Goal: Task Accomplishment & Management: Use online tool/utility

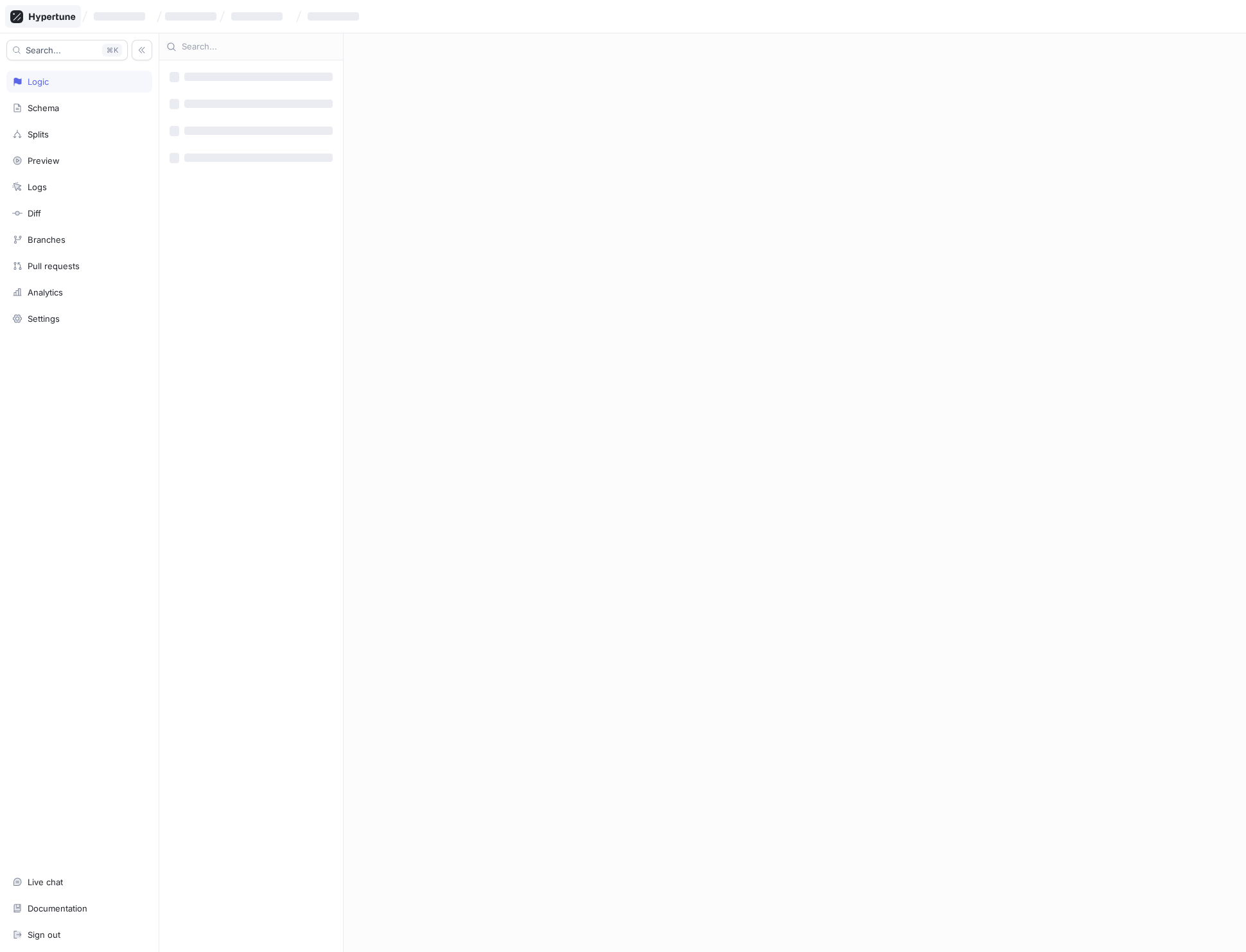
click at [61, 15] on icon at bounding box center [43, 17] width 66 height 13
click at [507, 111] on p "CHARM Platform" at bounding box center [579, 110] width 213 height 13
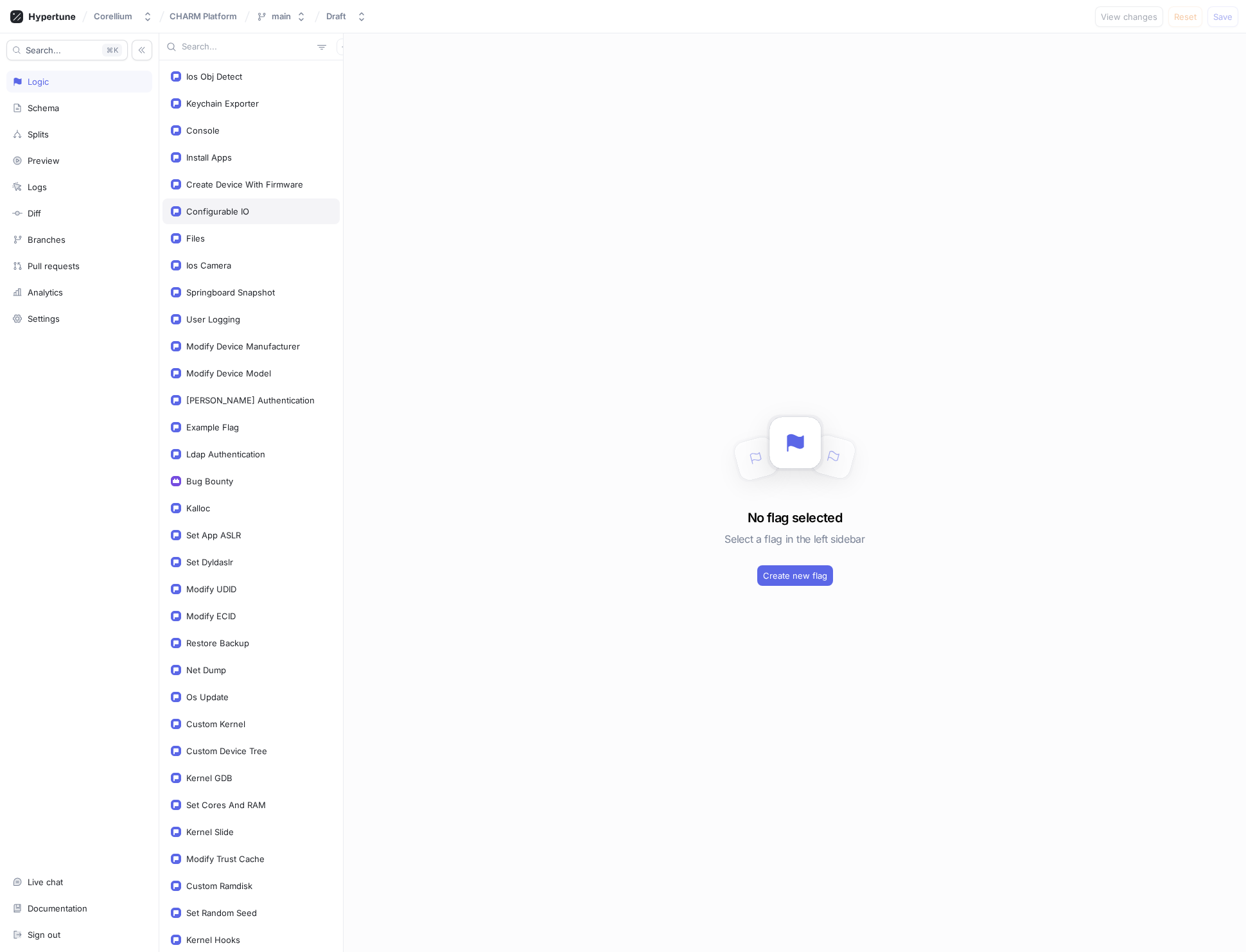
click at [220, 206] on div "Configurable IO" at bounding box center [218, 211] width 63 height 10
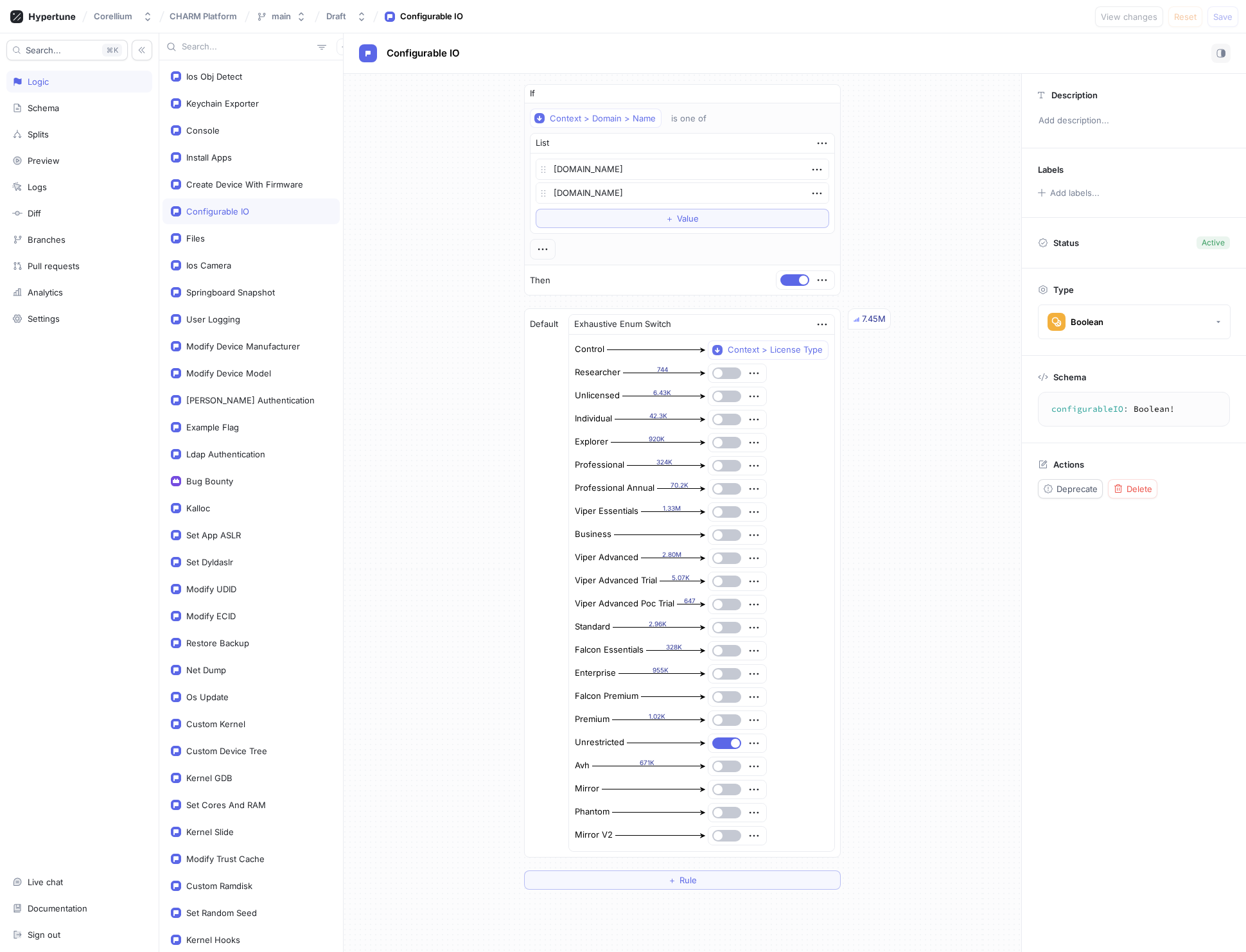
click at [413, 301] on div "If Context > Domain > Name is one of List ztest-1.corellium.co bam.ztest-1.core…" at bounding box center [683, 487] width 678 height 826
click at [114, 696] on div "Search... K Logic Schema Splits Preview Logs Diff Branches Pull requests Analyt…" at bounding box center [79, 492] width 159 height 919
type textarea "x"
click at [225, 155] on div "Install Apps" at bounding box center [208, 157] width 45 height 10
type textarea "installApps: Boolean!"
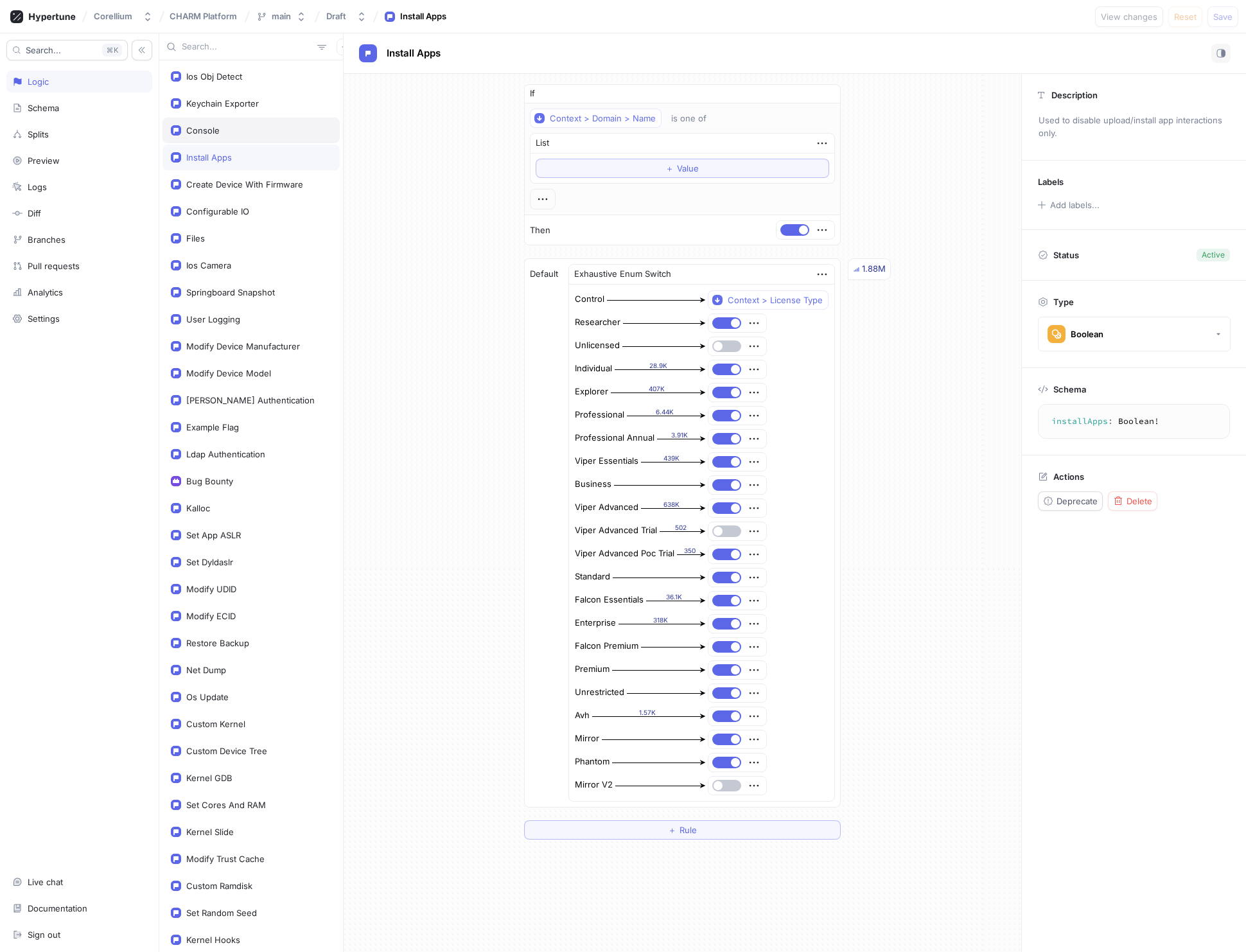
click at [212, 126] on div "Console" at bounding box center [203, 130] width 33 height 10
type textarea "x"
type textarea "console: Console!"
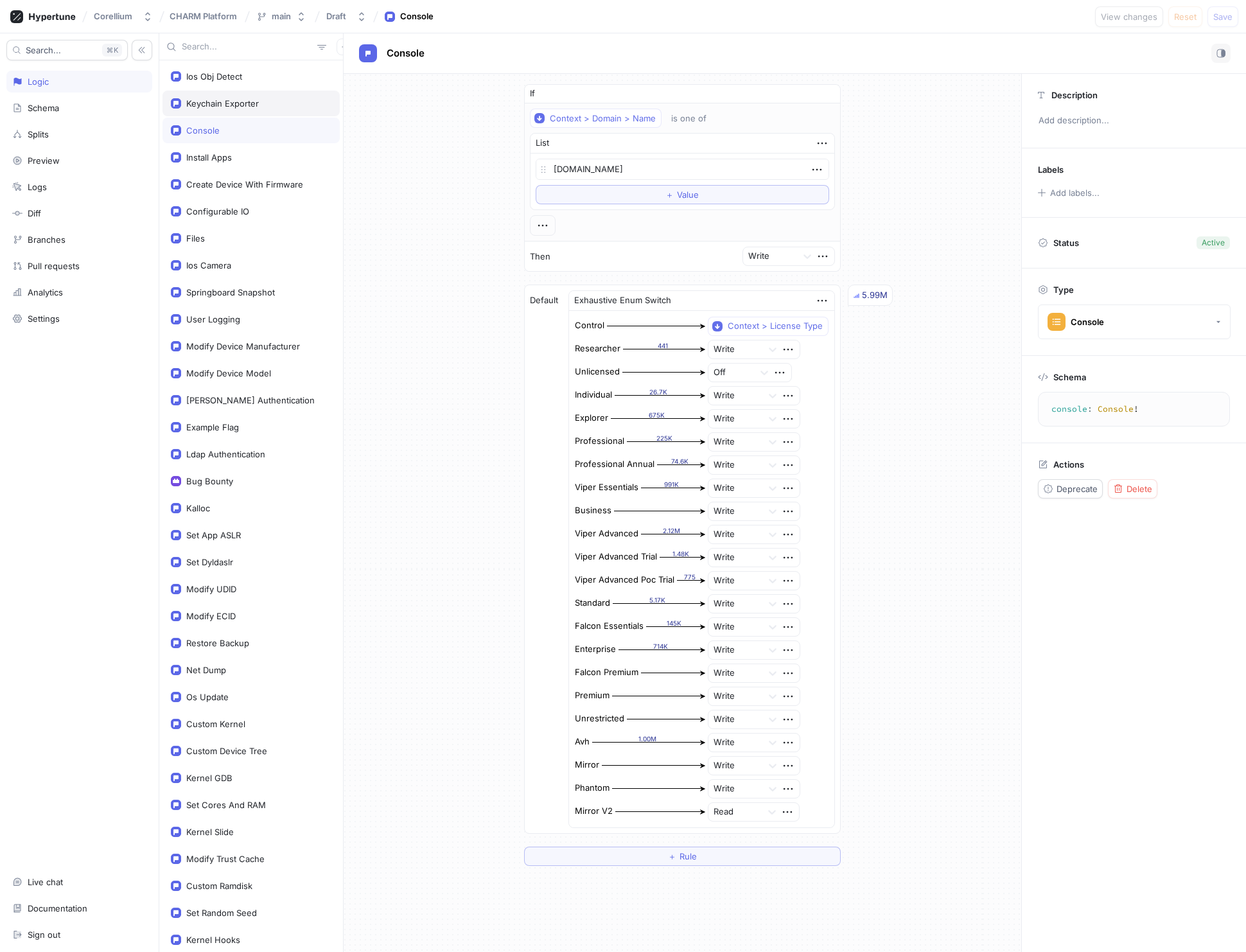
click at [206, 102] on div "Keychain Exporter" at bounding box center [222, 103] width 73 height 10
type textarea "x"
type textarea "keychainExporter: Boolean!"
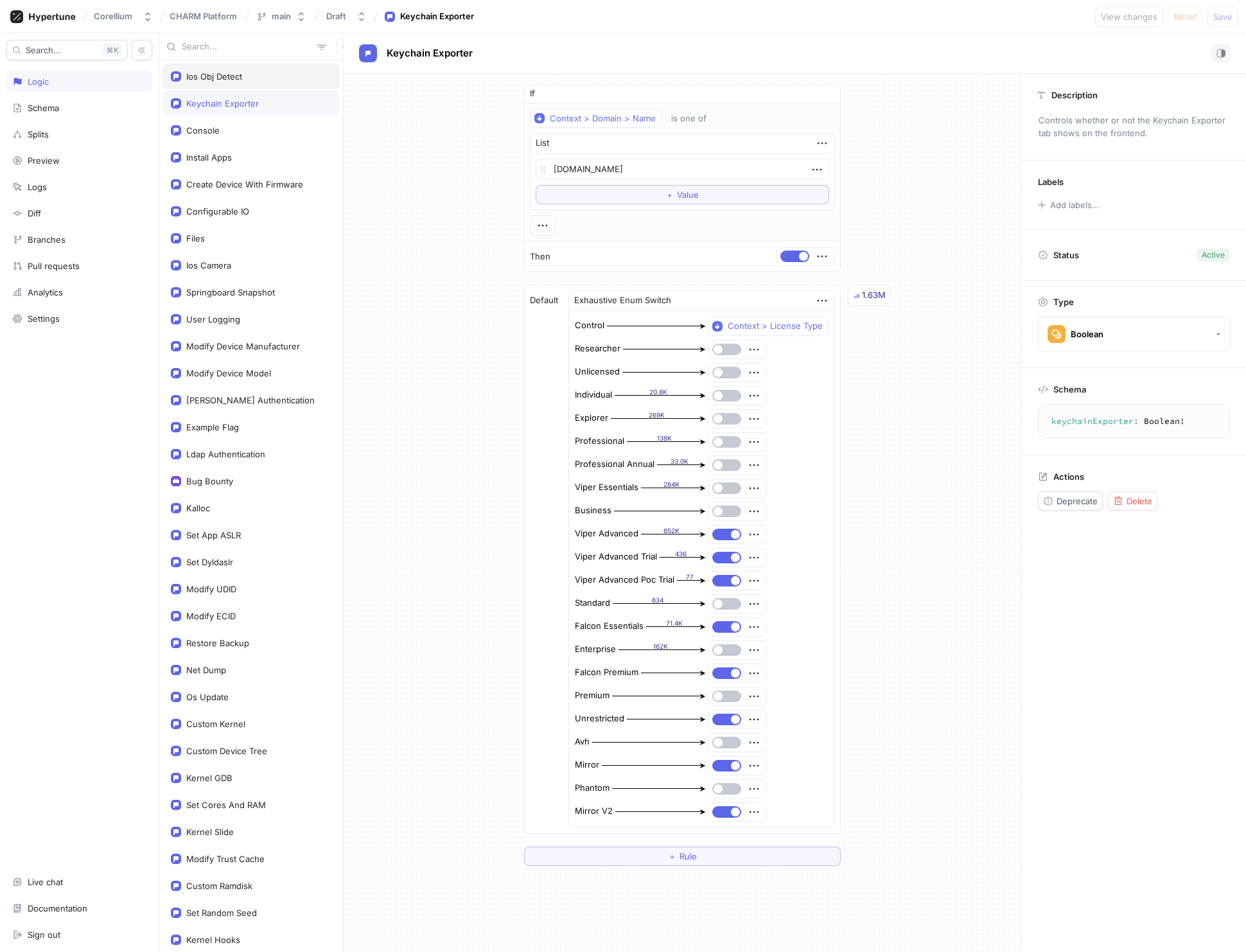
click at [212, 72] on div "Ios Obj Detect" at bounding box center [214, 76] width 56 height 10
type textarea "x"
type textarea "iosObjDetect: Boolean!"
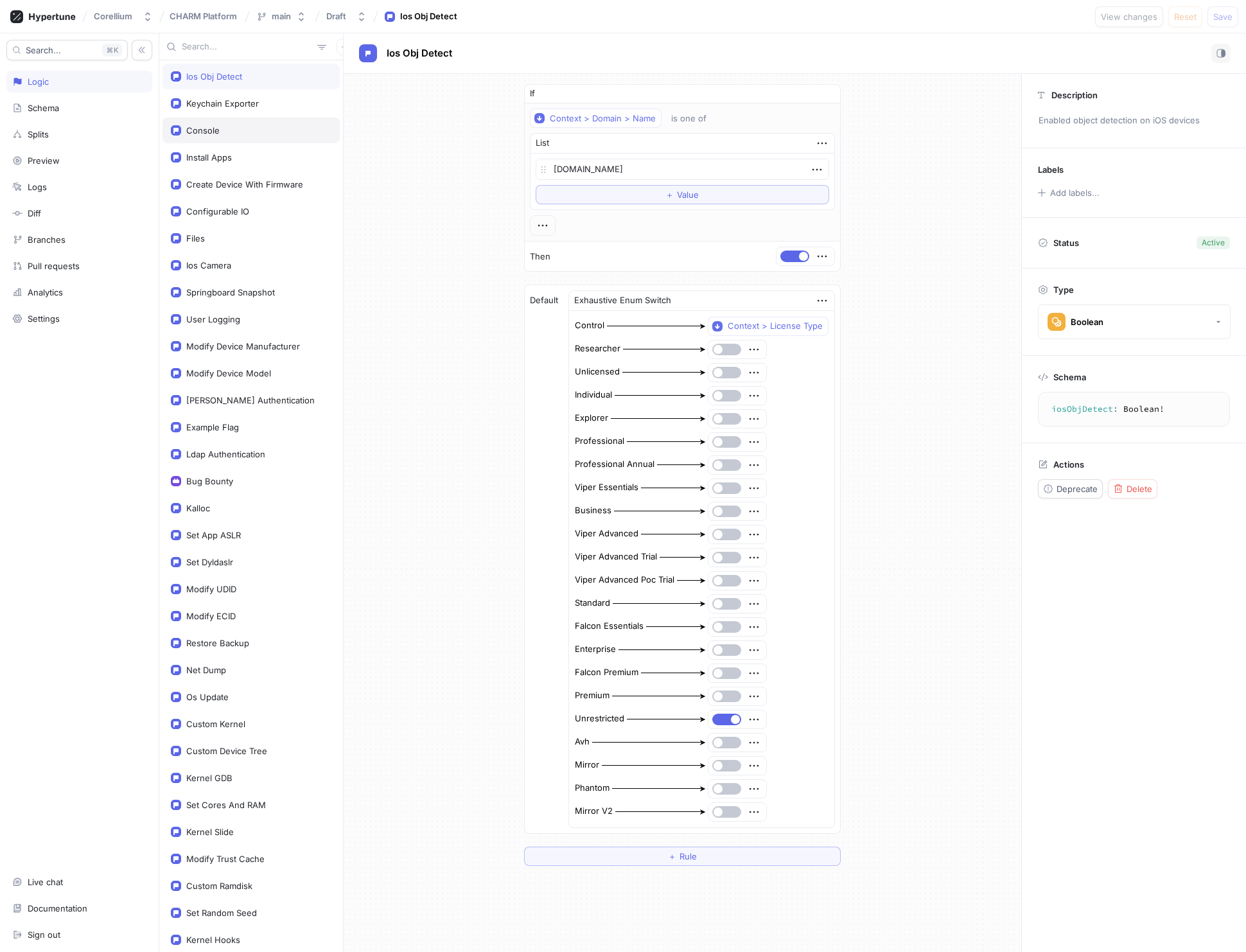
click at [206, 128] on div "Console" at bounding box center [203, 130] width 33 height 10
type textarea "x"
type textarea "console: Console!"
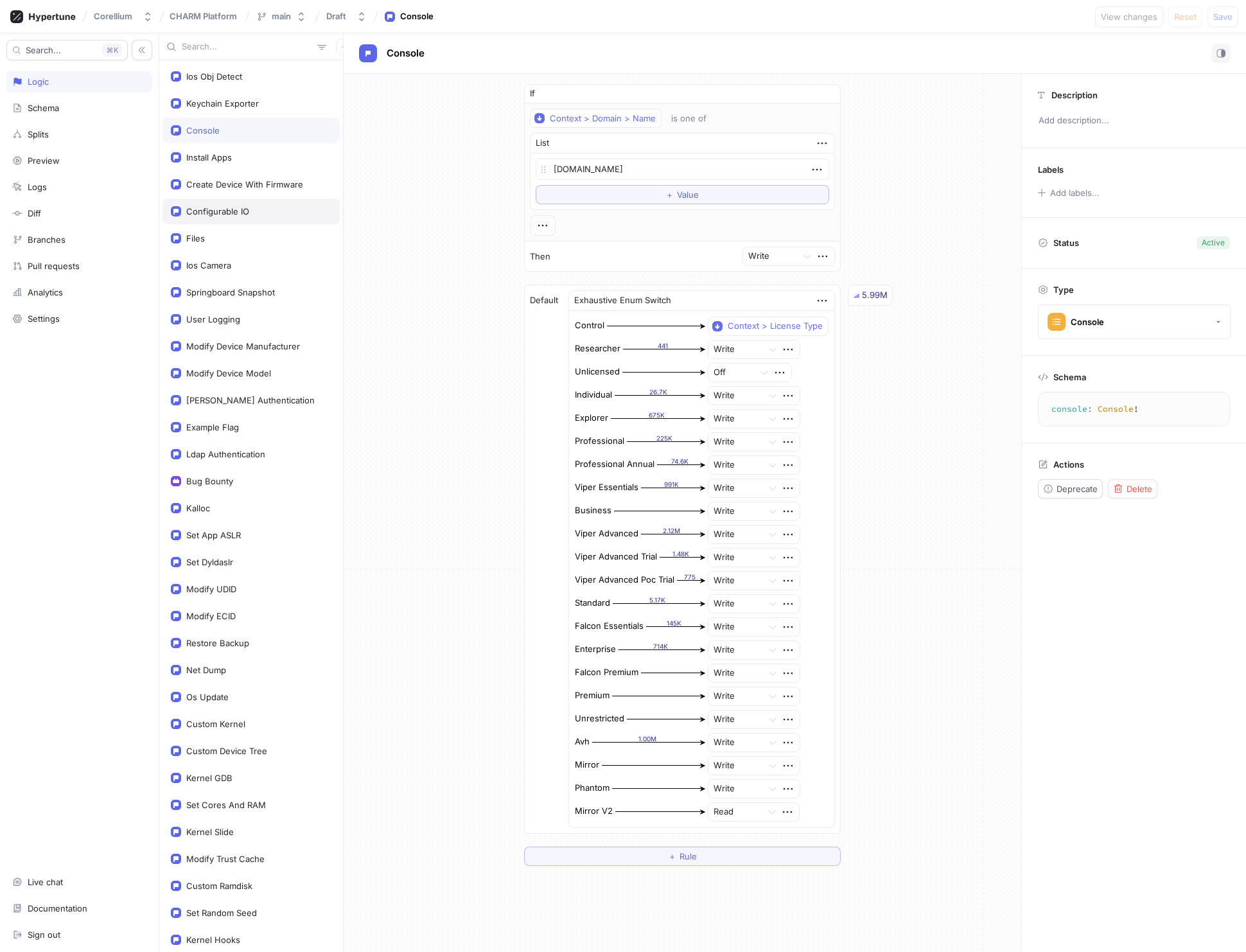
click at [234, 209] on div "Configurable IO" at bounding box center [218, 211] width 63 height 10
type textarea "x"
type textarea "configurableIO: Boolean!"
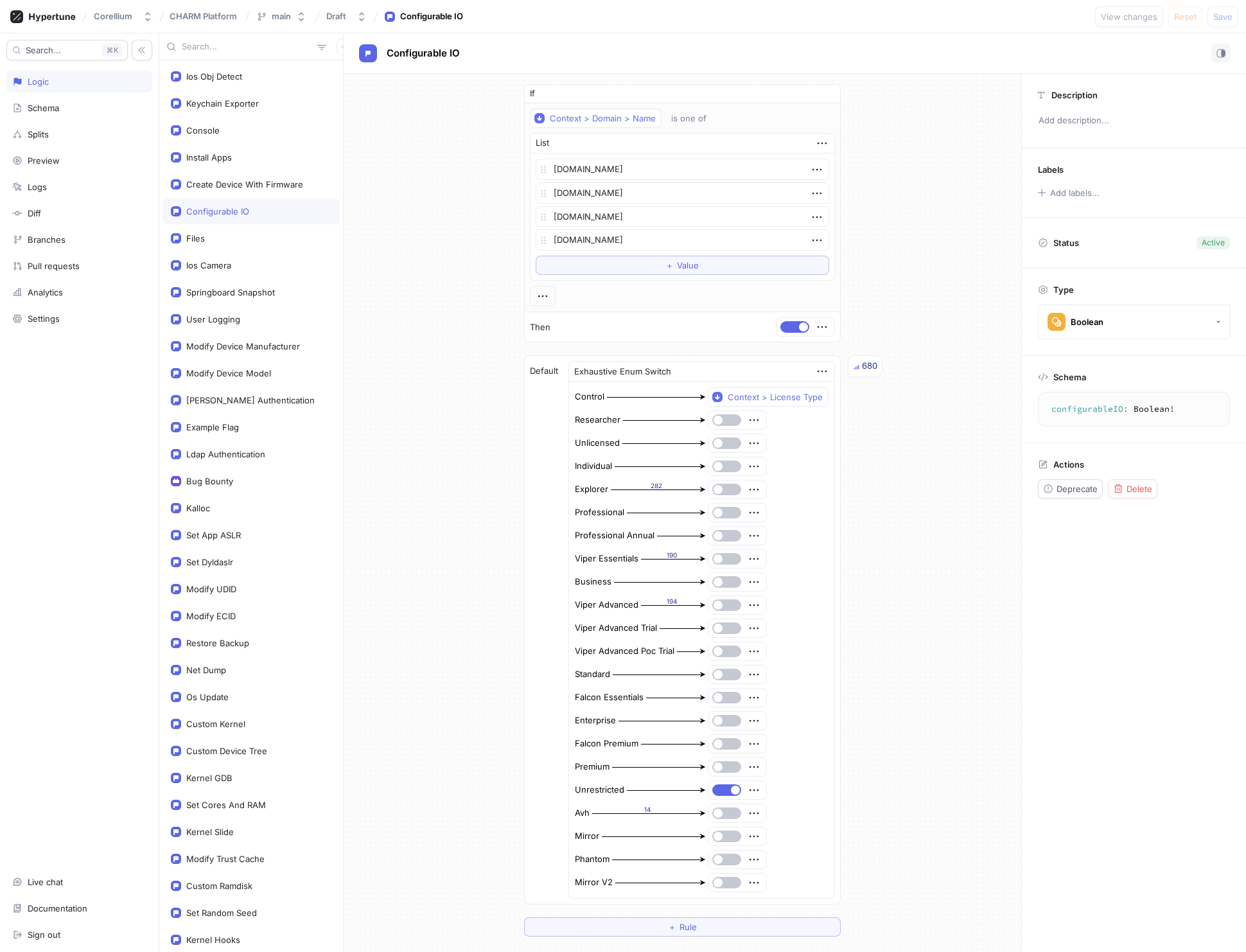
type textarea "x"
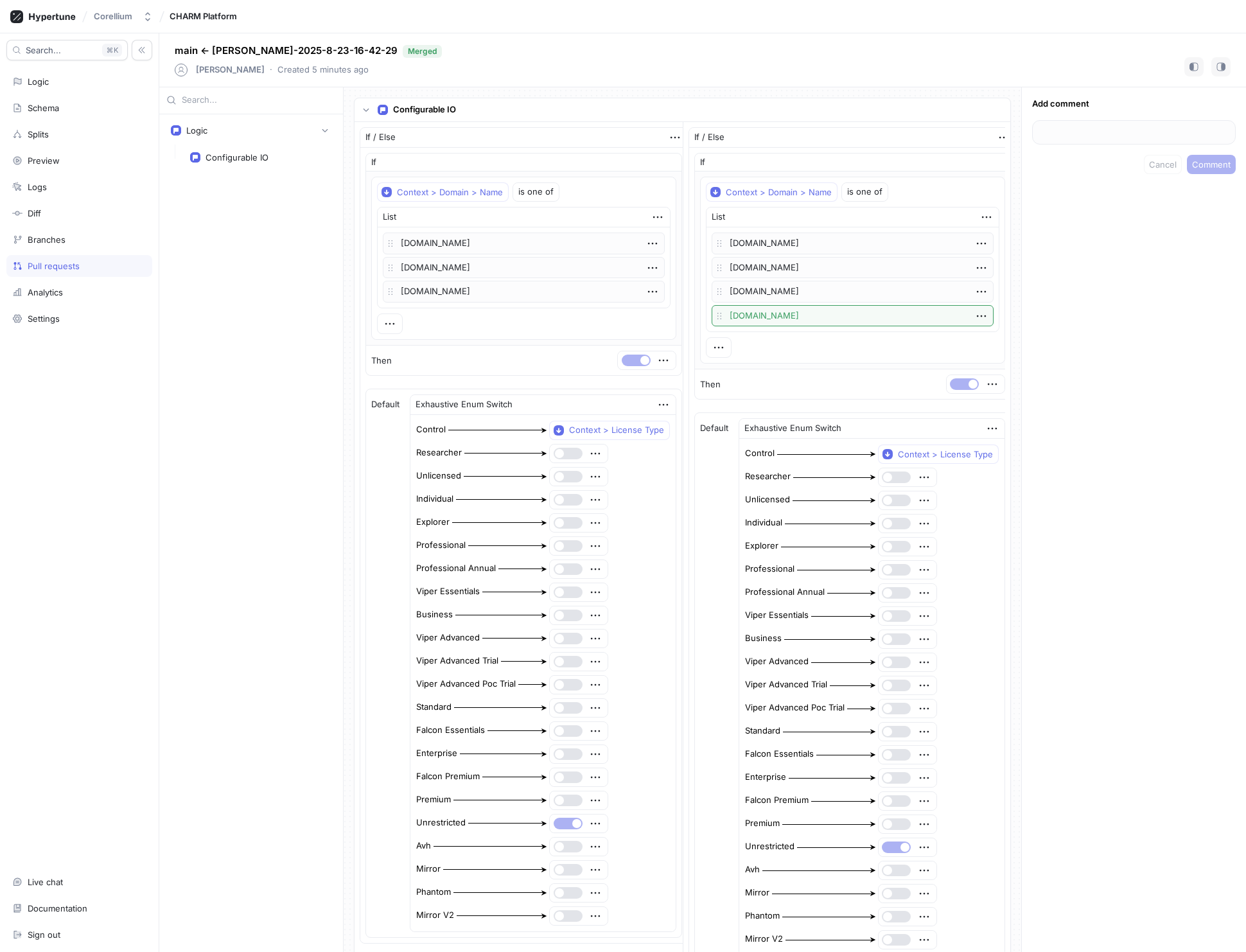
click at [69, 534] on div "Search... K Logic Schema Splits Preview Logs Diff Branches Pull requests Analyt…" at bounding box center [79, 492] width 159 height 919
